Goal: Information Seeking & Learning: Learn about a topic

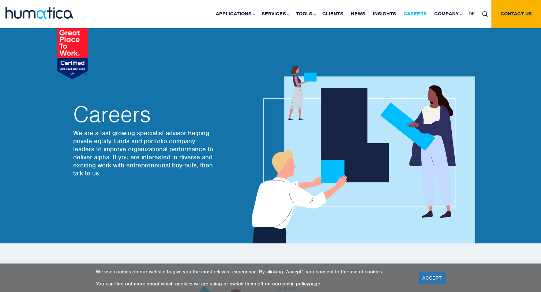
click at [421, 12] on link "Careers" at bounding box center [415, 14] width 31 height 28
click at [413, 13] on link "Careers" at bounding box center [415, 14] width 31 height 28
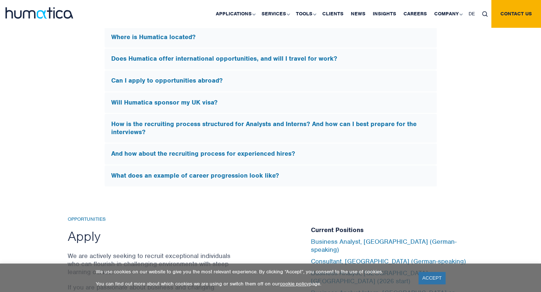
scroll to position [2368, 0]
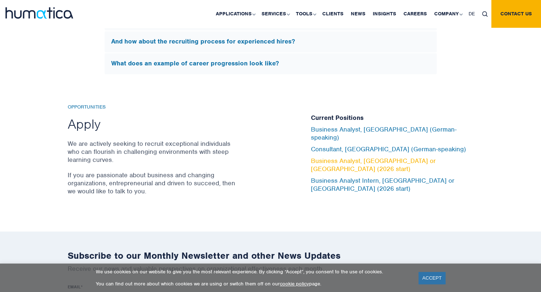
click at [413, 157] on link "Business Analyst, [GEOGRAPHIC_DATA] or [GEOGRAPHIC_DATA] (2026 start)" at bounding box center [373, 165] width 125 height 16
click at [34, 12] on img at bounding box center [39, 12] width 68 height 11
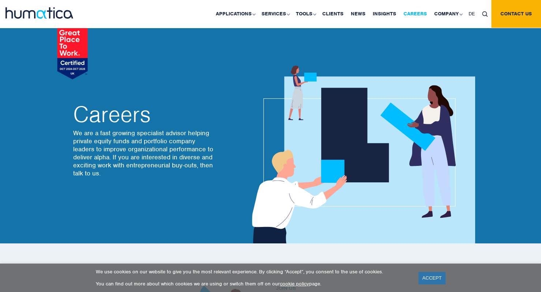
click at [415, 14] on link "Careers" at bounding box center [415, 14] width 31 height 28
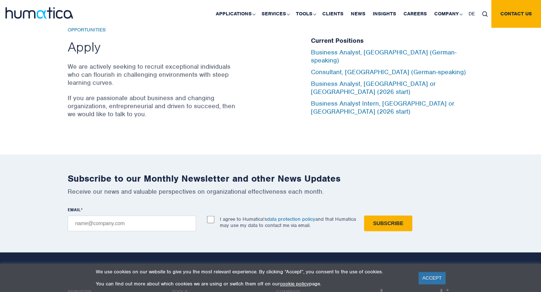
scroll to position [2429, 0]
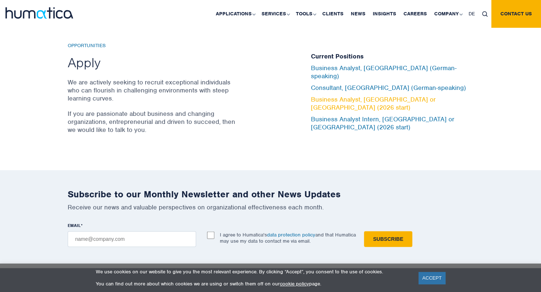
click at [370, 96] on link "Business Analyst, London or Munich (2026 start)" at bounding box center [373, 103] width 125 height 16
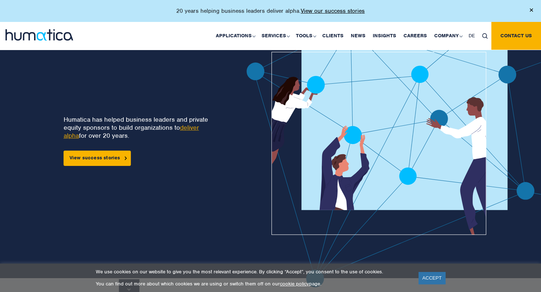
scroll to position [29, 0]
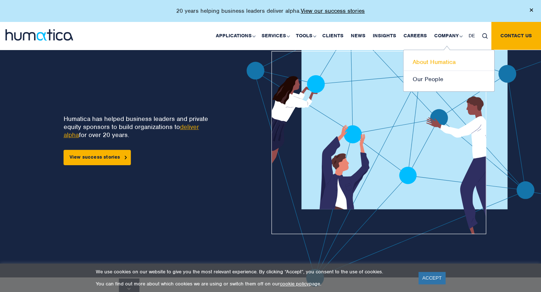
click at [435, 59] on link "About Humatica" at bounding box center [449, 62] width 91 height 17
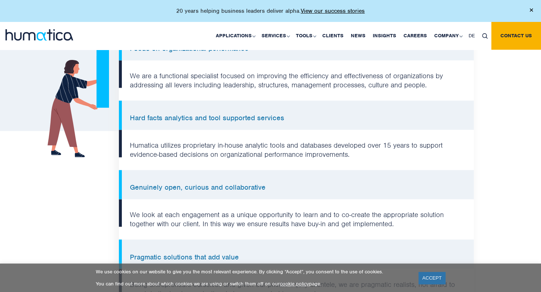
scroll to position [585, 0]
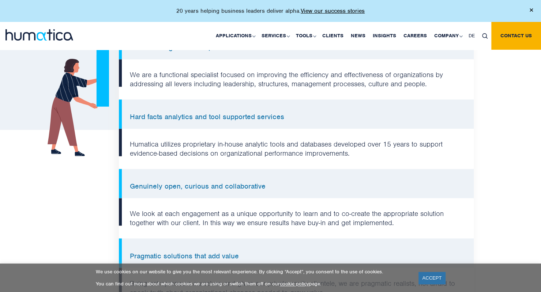
click at [38, 233] on div "Why Humatica? What makes us different Focus on organizational performance We ar…" at bounding box center [270, 158] width 541 height 382
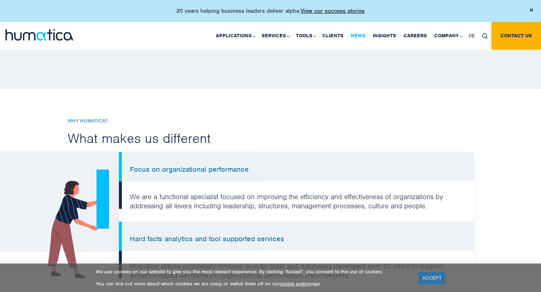
scroll to position [454, 0]
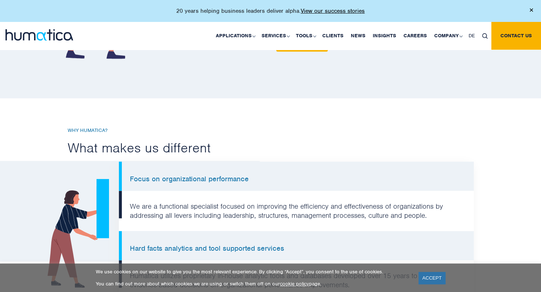
click at [45, 134] on div "Why Humatica? What makes us different Focus on organizational performance We ar…" at bounding box center [270, 289] width 541 height 382
click at [246, 135] on div "Why Humatica? What makes us different Focus on organizational performance We ar…" at bounding box center [270, 284] width 417 height 312
